Goal: Task Accomplishment & Management: Use online tool/utility

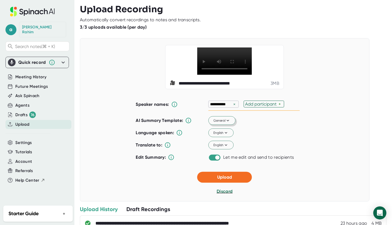
click at [224, 123] on span "General" at bounding box center [221, 120] width 17 height 5
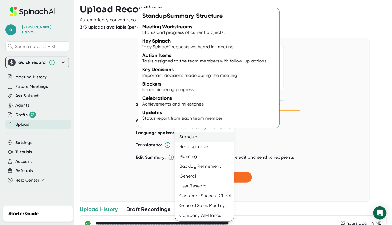
click at [201, 140] on div "Standup" at bounding box center [204, 137] width 59 height 10
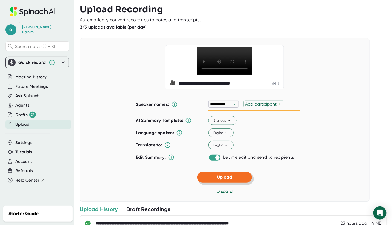
click at [238, 183] on button "Upload" at bounding box center [224, 177] width 55 height 11
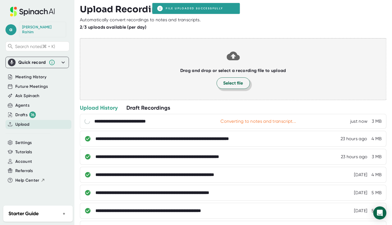
click at [238, 81] on span "Select file" at bounding box center [233, 83] width 20 height 7
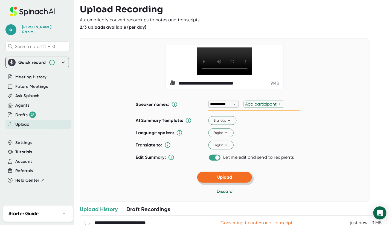
drag, startPoint x: 229, startPoint y: 191, endPoint x: 233, endPoint y: 189, distance: 3.8
click at [229, 180] on span "Upload" at bounding box center [224, 177] width 15 height 5
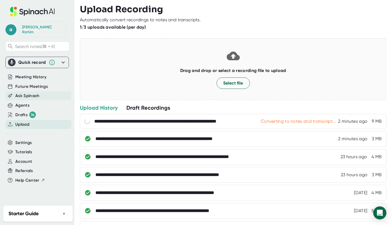
click at [26, 93] on span "Ask Spinach" at bounding box center [27, 96] width 24 height 6
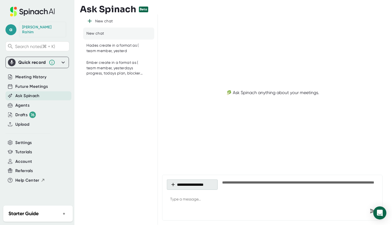
click at [199, 186] on button "**********" at bounding box center [192, 185] width 51 height 10
type textarea "x"
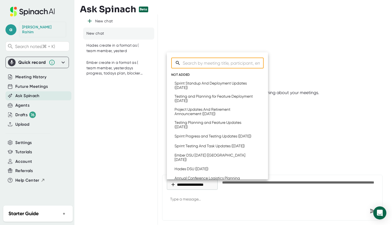
click at [122, 111] on div at bounding box center [196, 112] width 392 height 225
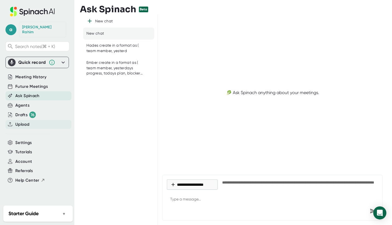
click at [21, 122] on span "Upload" at bounding box center [22, 125] width 14 height 6
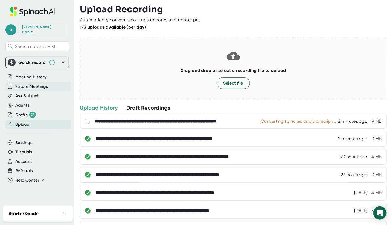
click at [27, 82] on div "Future Meetings" at bounding box center [38, 86] width 66 height 9
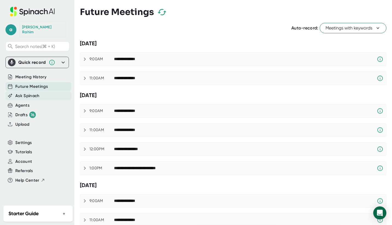
click at [27, 93] on span "Ask Spinach" at bounding box center [27, 96] width 24 height 6
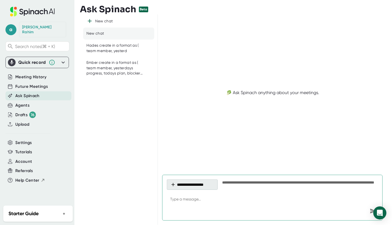
click at [203, 188] on button "**********" at bounding box center [192, 185] width 51 height 10
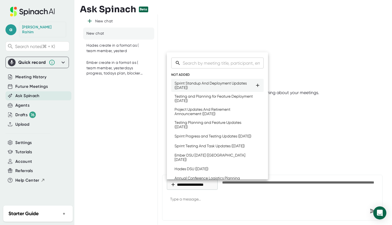
click at [199, 90] on li "Sprint Standup And Deployment Updates ([DATE])" at bounding box center [217, 85] width 92 height 13
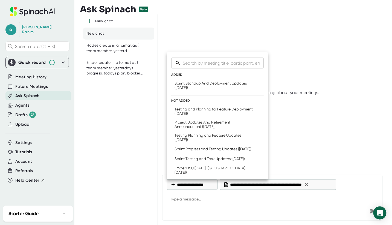
click at [208, 210] on div at bounding box center [196, 112] width 392 height 225
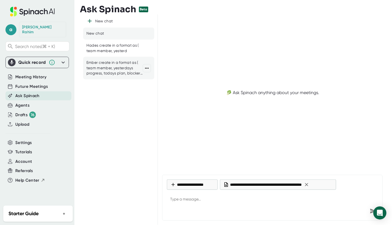
click at [113, 71] on div "Ember create in a format as ( team member, yesterdays progress, todays plan, bl…" at bounding box center [114, 68] width 56 height 16
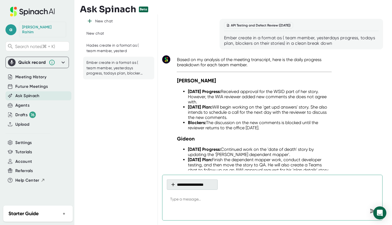
click at [186, 186] on button "**********" at bounding box center [192, 185] width 51 height 10
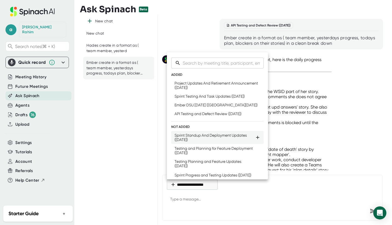
click at [204, 141] on div "Sprint Standup And Deployment Updates ([DATE])" at bounding box center [214, 137] width 80 height 9
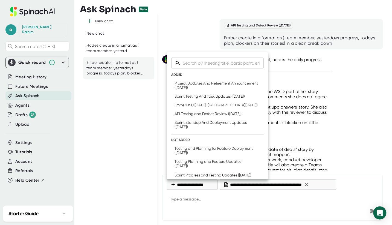
click at [187, 205] on div at bounding box center [196, 112] width 392 height 225
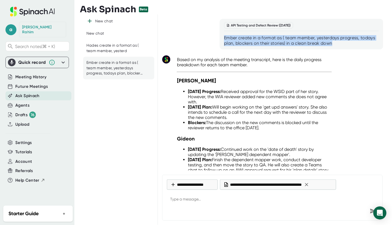
drag, startPoint x: 330, startPoint y: 43, endPoint x: 224, endPoint y: 38, distance: 106.7
click at [224, 38] on div "Ember create in a format as ( team member, yesterdays progress, todays plan, bl…" at bounding box center [301, 40] width 155 height 11
copy div "Ember create in a format as ( team member, yesterdays progress, todays plan, bl…"
type textarea "x"
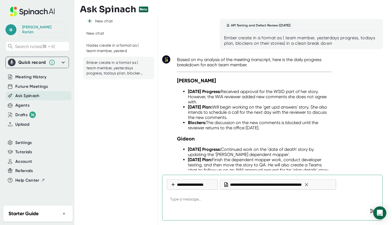
click at [180, 201] on textarea at bounding box center [272, 200] width 211 height 13
paste textarea "Ember create in a format as ( team member, yesterdays progress, todays plan, bl…"
type textarea "Ember create in a format as ( team member, yesterdays progress, todays plan, bl…"
type textarea "x"
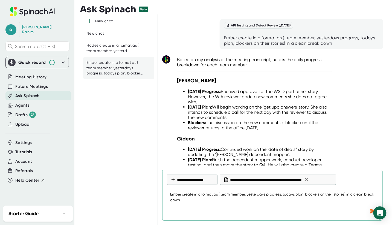
click at [222, 195] on textarea "Ember create in a format as ( team member, yesterdays progress, todays plan, bl…" at bounding box center [272, 198] width 211 height 18
type textarea "Ember create in a format as ( eteam member, yesterdays progress, todays plan, b…"
type textarea "x"
type textarea "Ember create in a format as ( eateam member, yesterdays progress, todays plan, …"
type textarea "x"
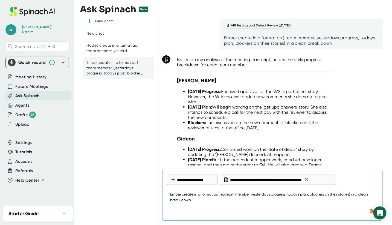
type textarea "Ember create in a format as ( eacteam member, yesterdays progress, todays plan,…"
type textarea "x"
type textarea "Ember create in a format as ( eachteam member, yesterdays progress, todays plan…"
type textarea "x"
type textarea "Ember create in a format as ( each team member, yesterdays progress, todays pla…"
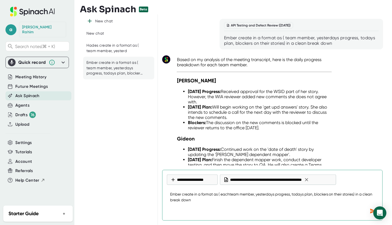
type textarea "x"
click at [220, 204] on textarea "Ember create in a format as ( each team member, yesterdays progress, todays pla…" at bounding box center [272, 198] width 211 height 18
type textarea "Ember create in a format as ( each team member, yesterdays progress, todays pla…"
type textarea "x"
type textarea "Ember create in a format as ( each team member, yesterdays progress, todays pla…"
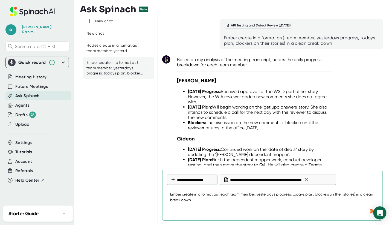
type textarea "x"
type textarea "Ember create in a format as ( each team member, yesterdays progress, todays pla…"
type textarea "x"
type textarea "Ember create in a format as ( each team member, yesterdays progress, todays pla…"
type textarea "x"
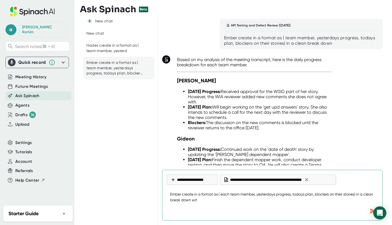
type textarea "Ember create in a format as ( each team member, yesterdays progress, todays pla…"
type textarea "x"
type textarea "Ember create in a format as ( each team member, yesterdays progress, todays pla…"
type textarea "x"
type textarea "Ember create in a format as ( each team member, yesterdays progress, todays pla…"
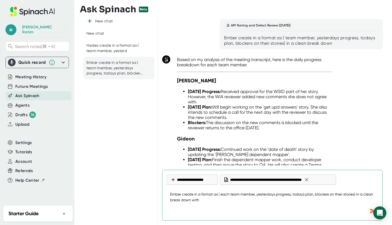
type textarea "x"
type textarea "Ember create in a format as ( each team member, yesterdays progress, todays pla…"
type textarea "x"
type textarea "Ember create in a format as ( each team member, yesterdays progress, todays pla…"
type textarea "x"
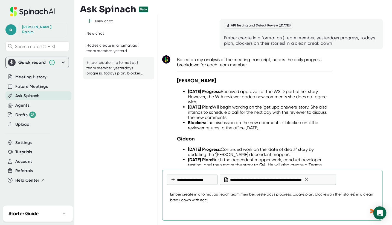
type textarea "Ember create in a format as ( each team member, yesterdays progress, todays pla…"
type textarea "x"
type textarea "Ember create in a format as ( each team member, yesterdays progress, todays pla…"
type textarea "x"
type textarea "Ember create in a format as ( each team member, yesterdays progress, todays pla…"
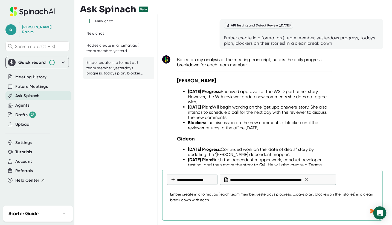
type textarea "x"
type textarea "Ember create in a format as ( each team member, yesterdays progress, todays pla…"
type textarea "x"
type textarea "Ember create in a format as ( each team member, yesterdays progress, todays pla…"
type textarea "x"
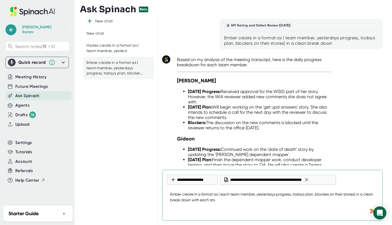
type textarea "Ember create in a format as ( each team member, yesterdays progress, todays pla…"
type textarea "x"
type textarea "Ember create in a format as ( each team member, yesterdays progress, todays pla…"
type textarea "x"
type textarea "Ember create in a format as ( each team member, yesterdays progress, todays pla…"
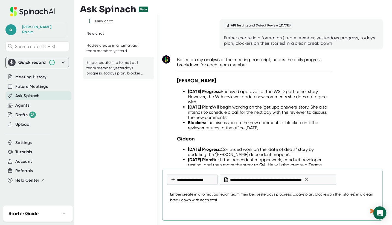
type textarea "x"
type textarea "Ember create in a format as ( each team member, yesterdays progress, todays pla…"
type textarea "x"
type textarea "Ember create in a format as ( each team member, yesterdays progress, todays pla…"
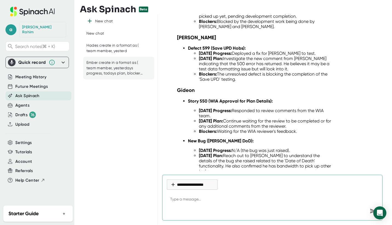
scroll to position [1946, 0]
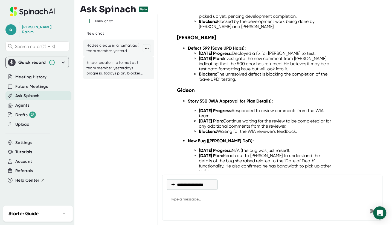
click at [88, 52] on div "Hades create in a format as ( team member, yesterd" at bounding box center [114, 48] width 56 height 11
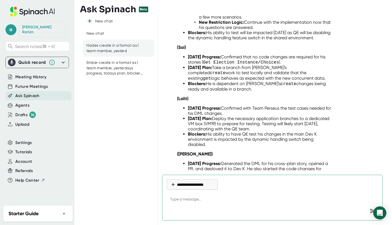
scroll to position [3367, 0]
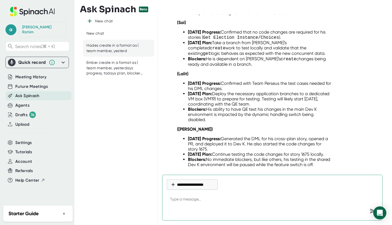
type textarea "x"
click at [268, 91] on li "[DATE] Plan: Deploy the necessary application branches to a dedicated VM box (V…" at bounding box center [260, 99] width 144 height 16
